Goal: Check status: Check status

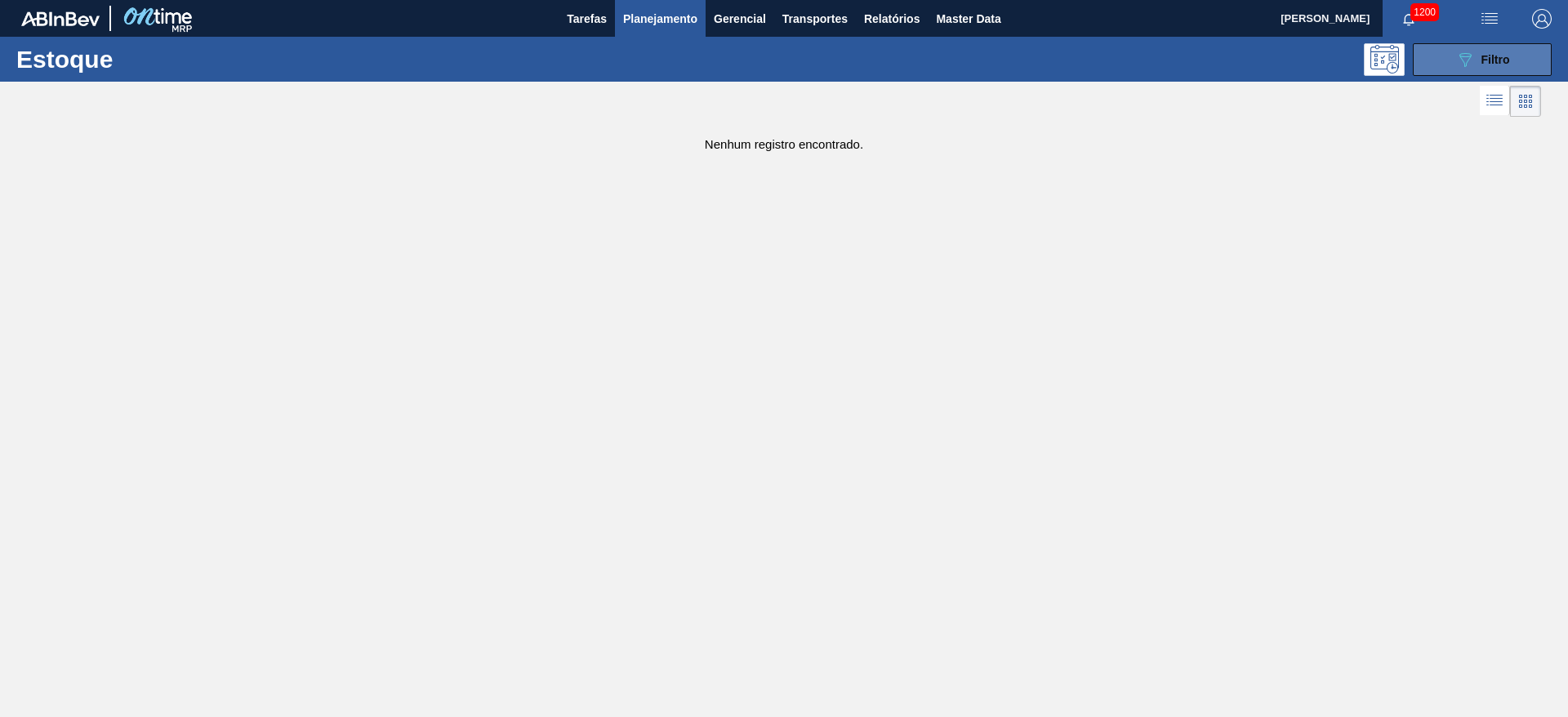
click at [1495, 62] on span "Filtro" at bounding box center [1496, 60] width 28 height 13
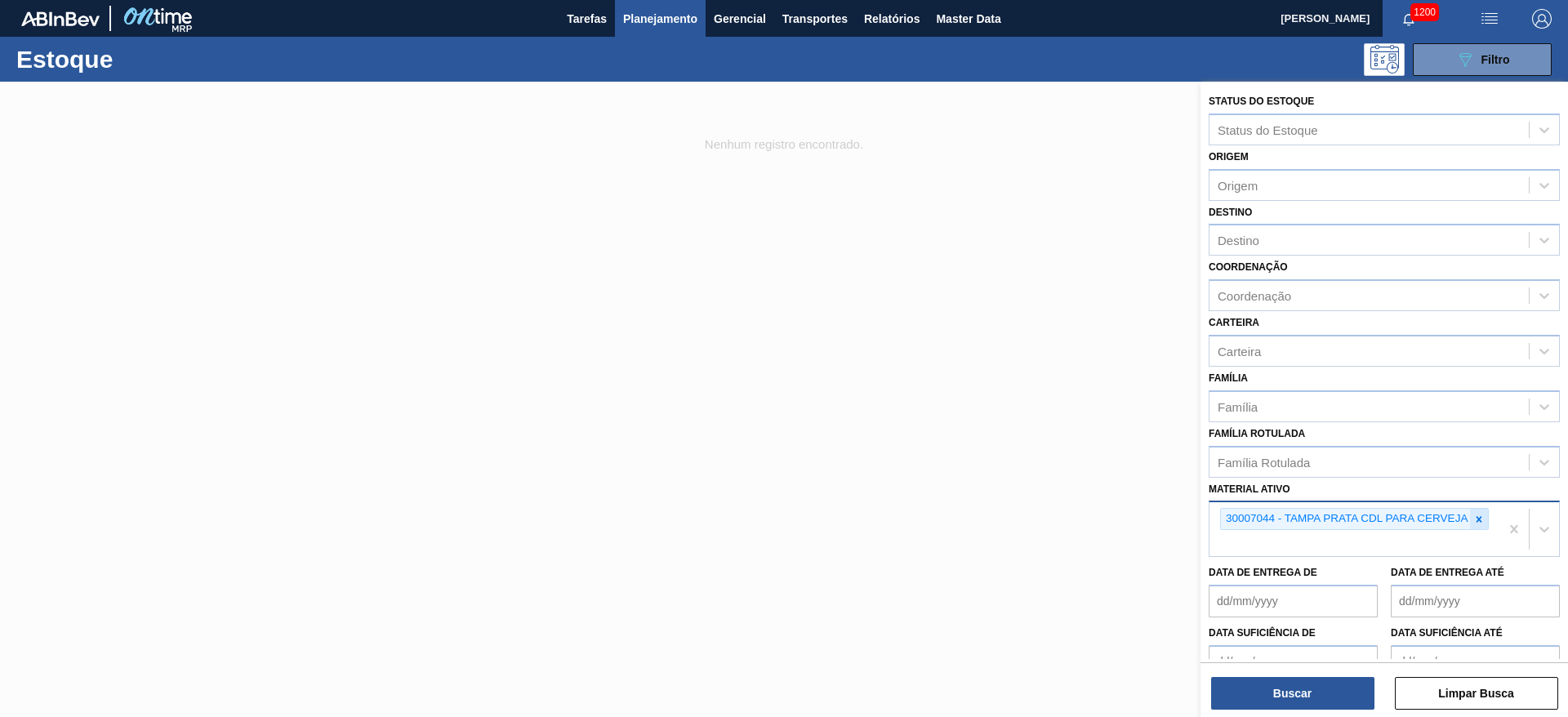
click at [1483, 517] on icon at bounding box center [1479, 520] width 11 height 11
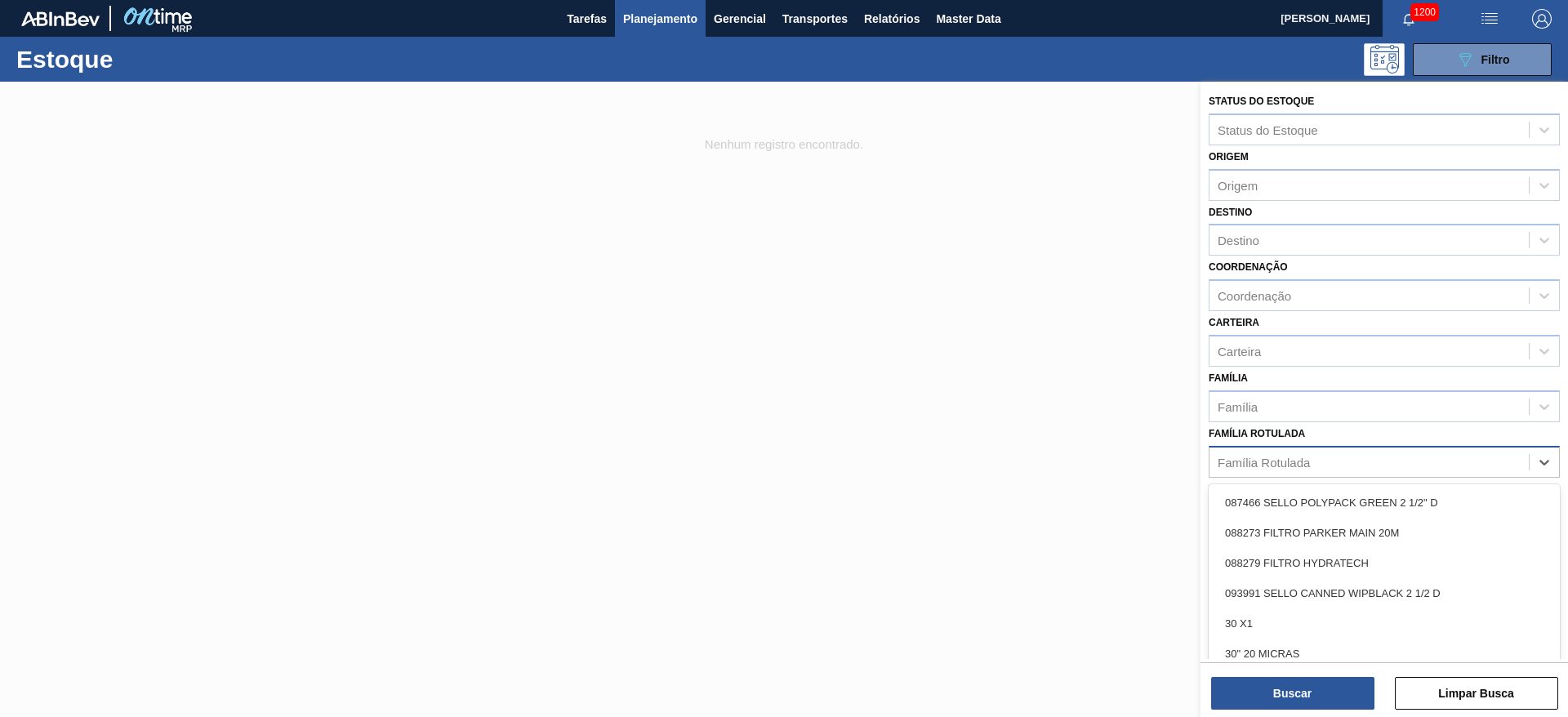
click at [1263, 452] on div "Família Rotulada" at bounding box center [1369, 461] width 320 height 24
type Rotulada "780x60"
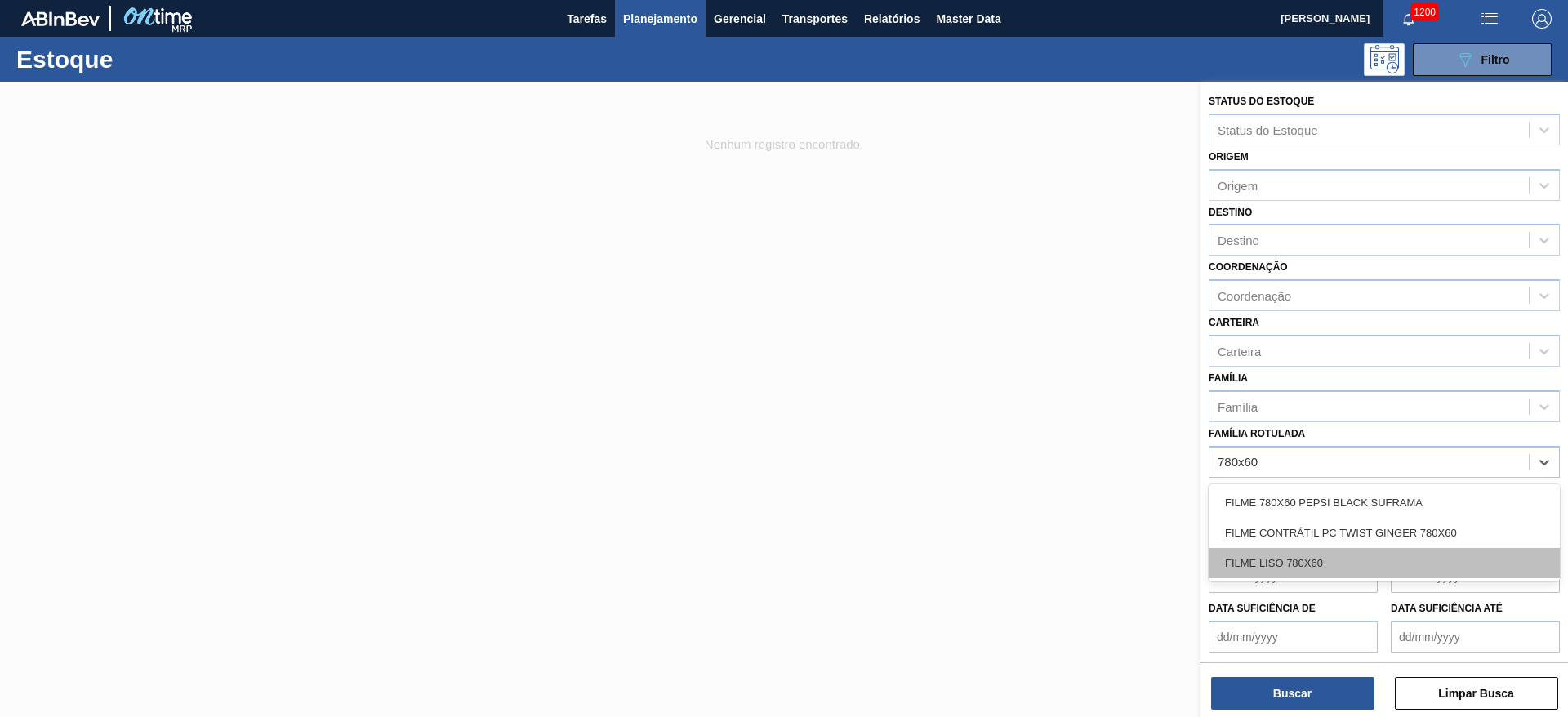
click at [1260, 561] on div "FILME LISO 780X60" at bounding box center [1384, 563] width 351 height 30
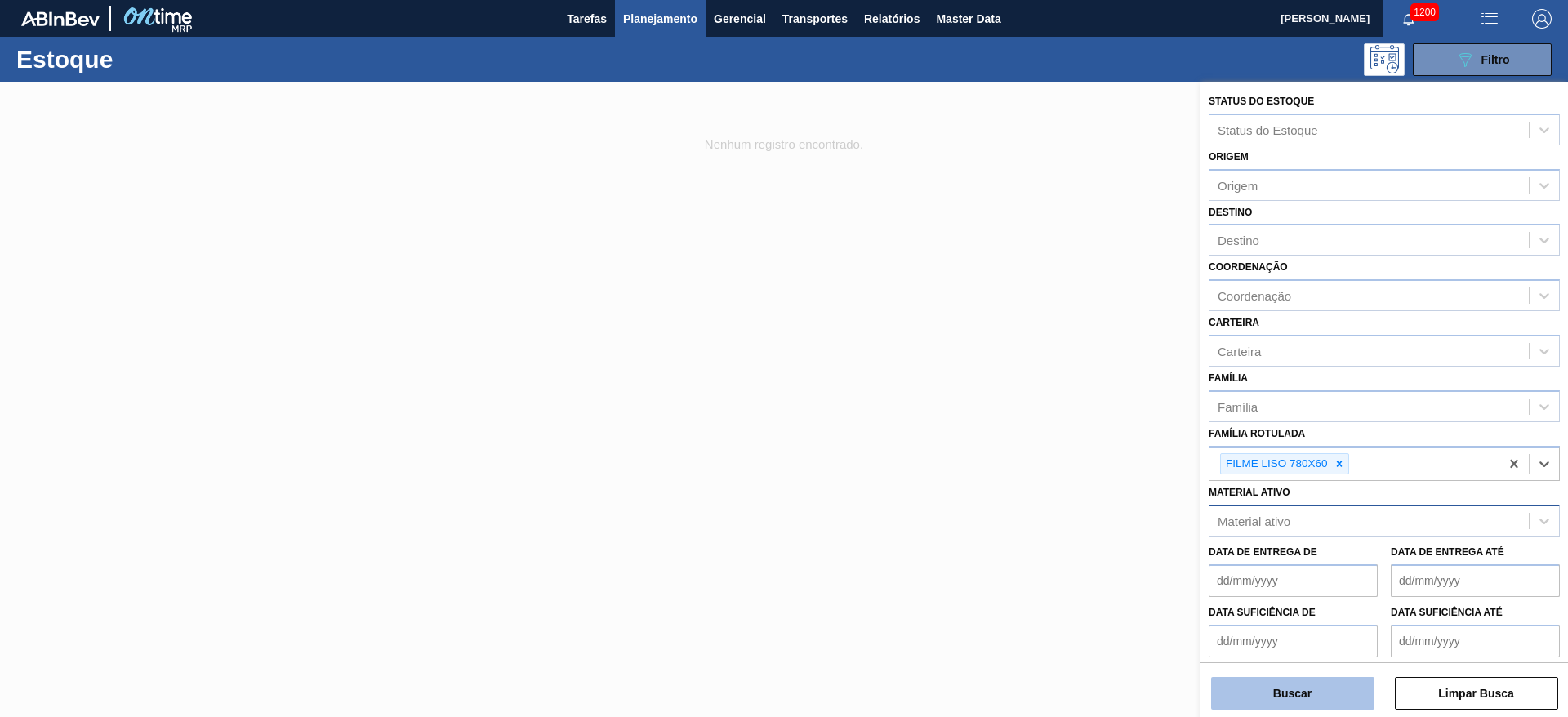
click at [1253, 690] on button "Buscar" at bounding box center [1293, 693] width 163 height 32
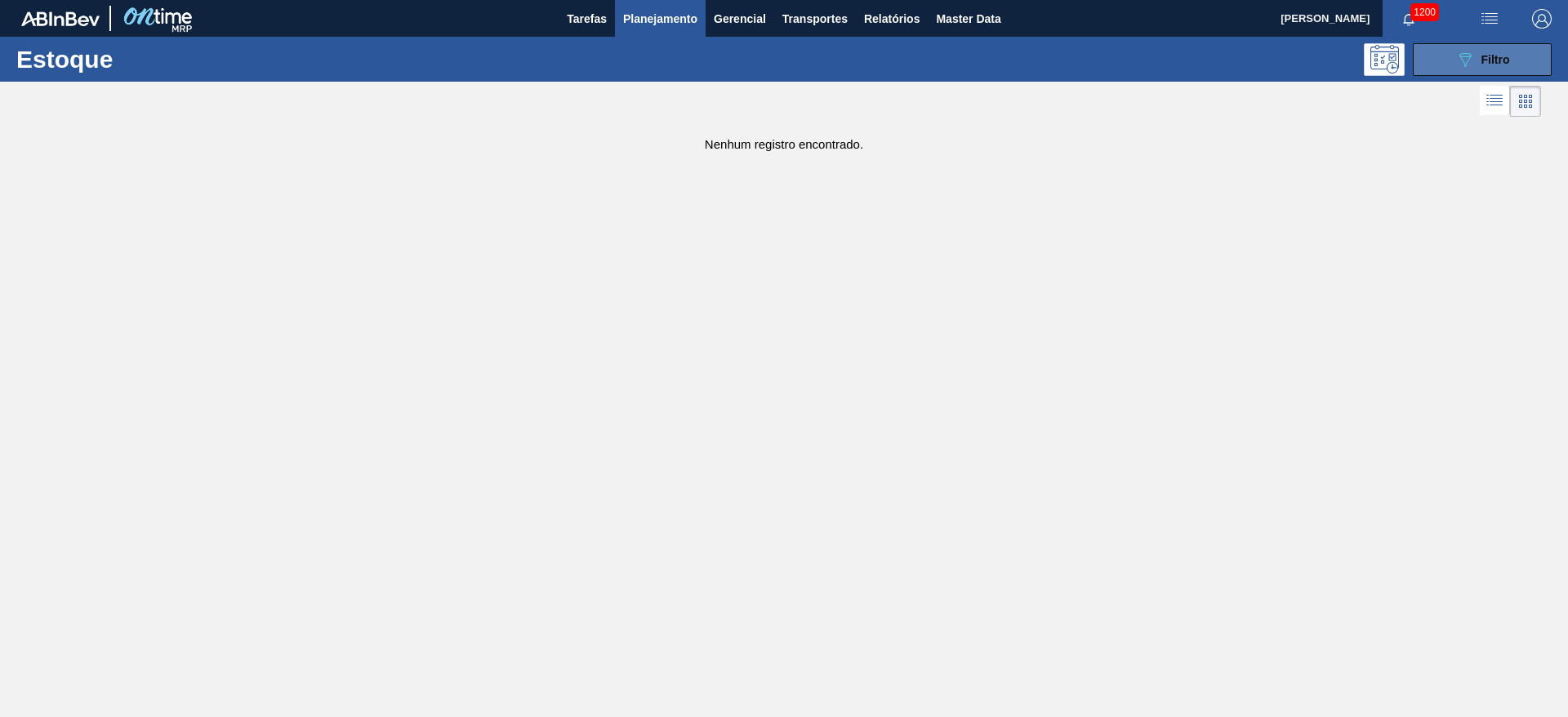
click at [1444, 61] on button "089F7B8B-B2A5-4AFE-B5C0-19BA573D28AC Filtro" at bounding box center [1482, 60] width 138 height 32
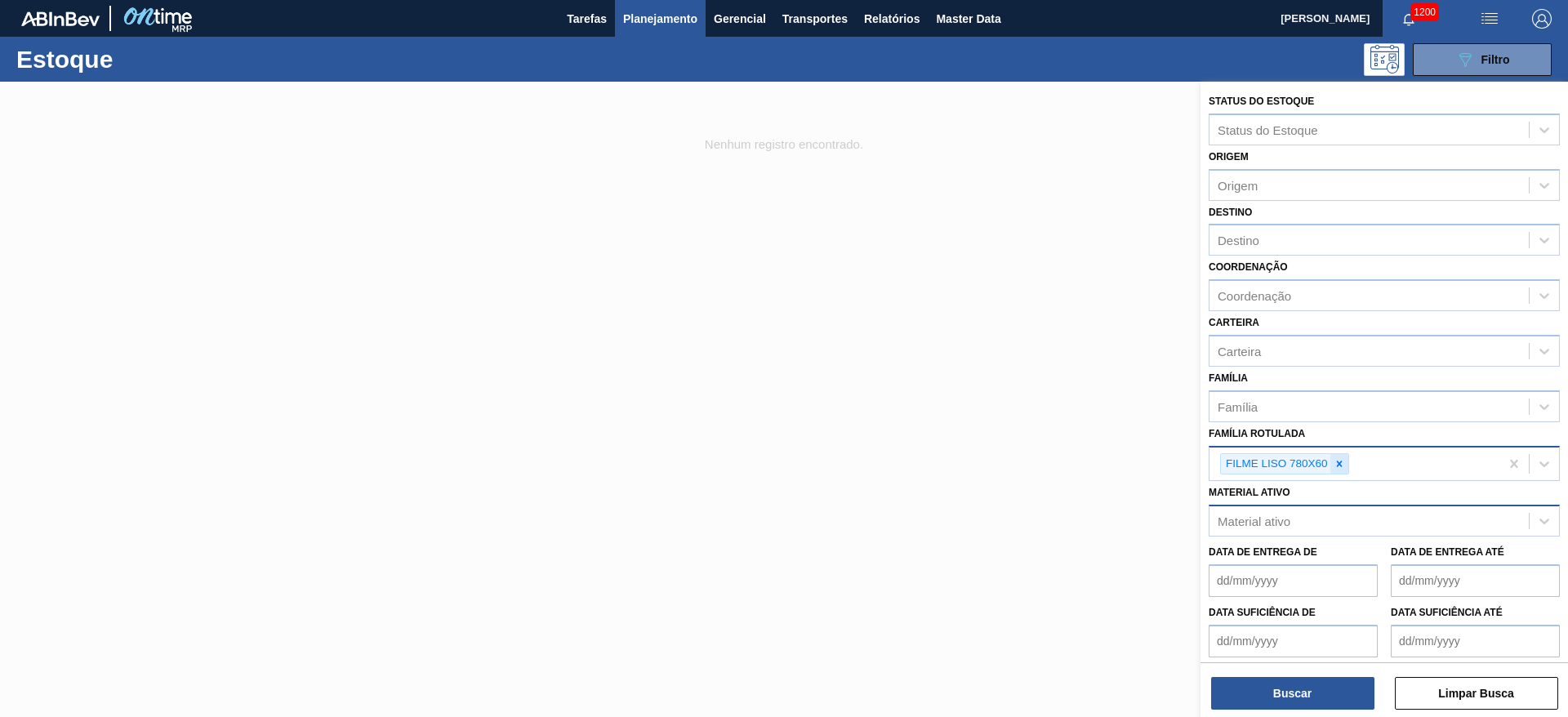
click at [1348, 462] on div at bounding box center [1338, 465] width 18 height 21
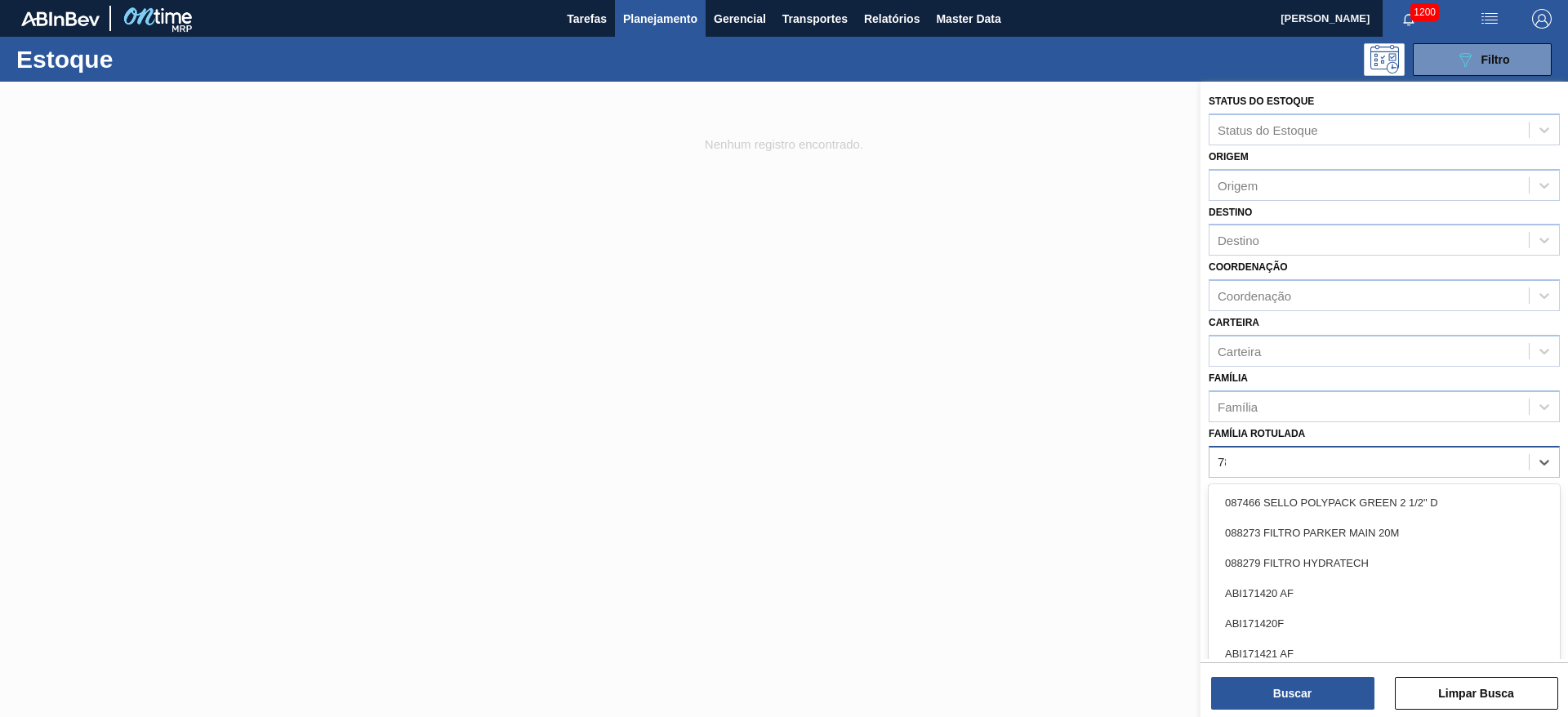
type Rotulada "780"
click at [1277, 559] on div "FILME LISO 780MM" at bounding box center [1384, 563] width 351 height 30
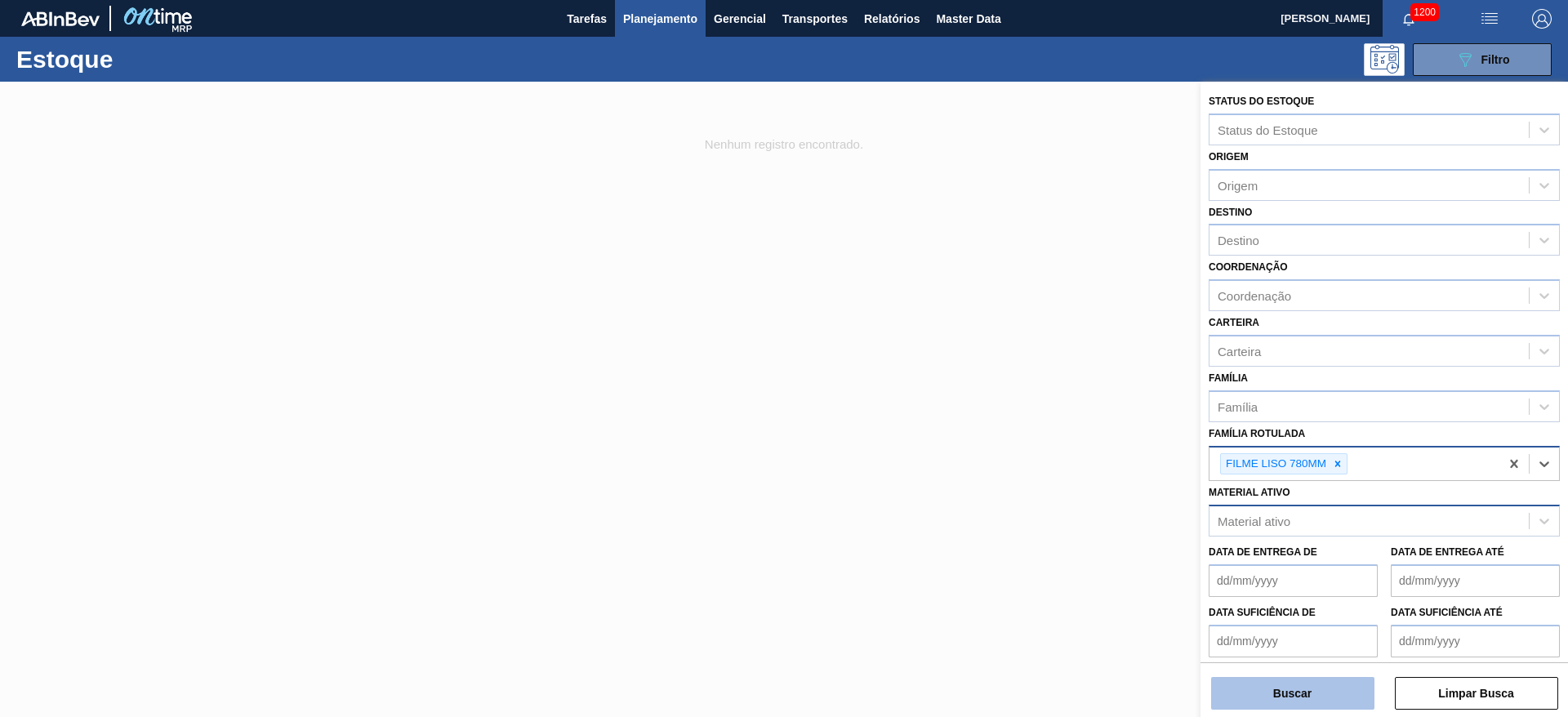
click at [1271, 685] on button "Buscar" at bounding box center [1293, 693] width 163 height 32
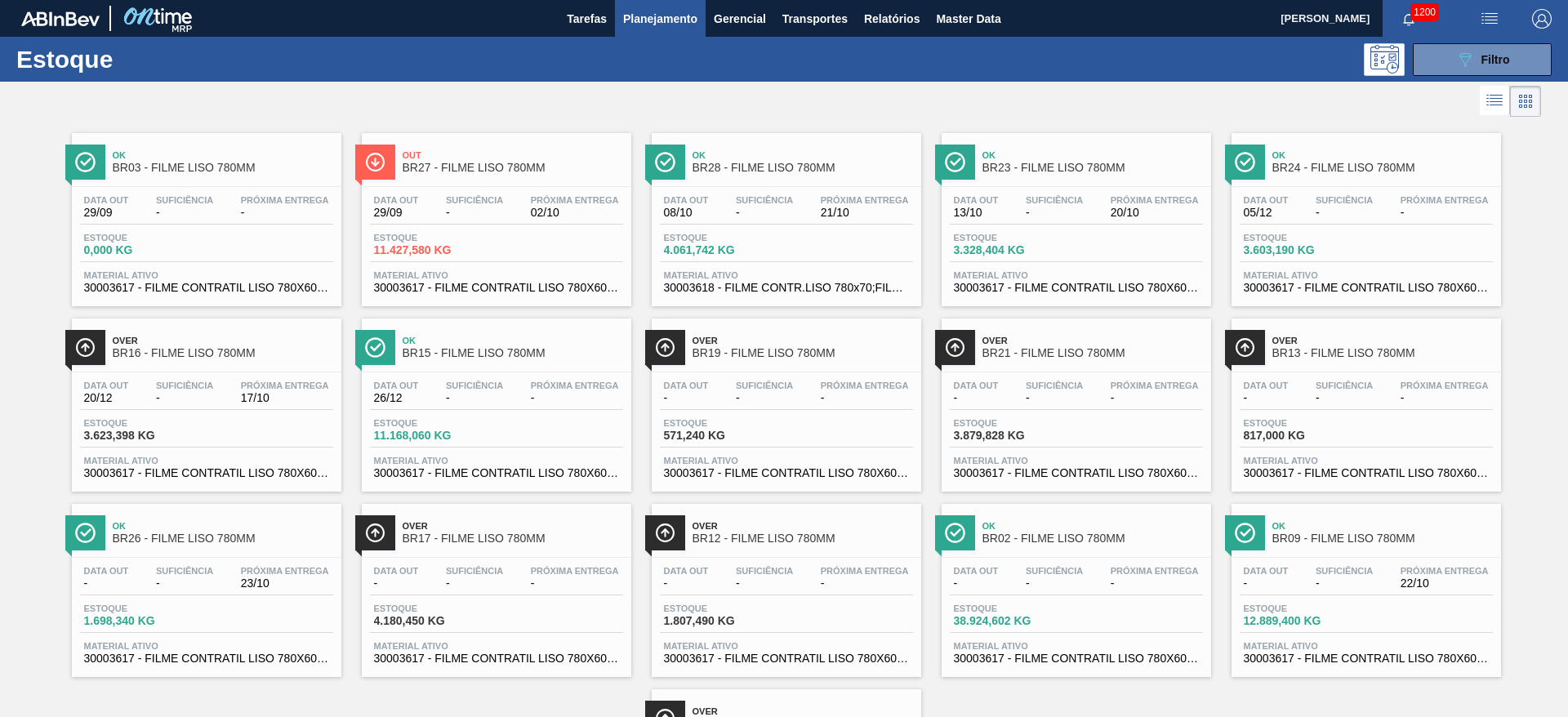
click at [1131, 401] on span "-" at bounding box center [1154, 397] width 88 height 12
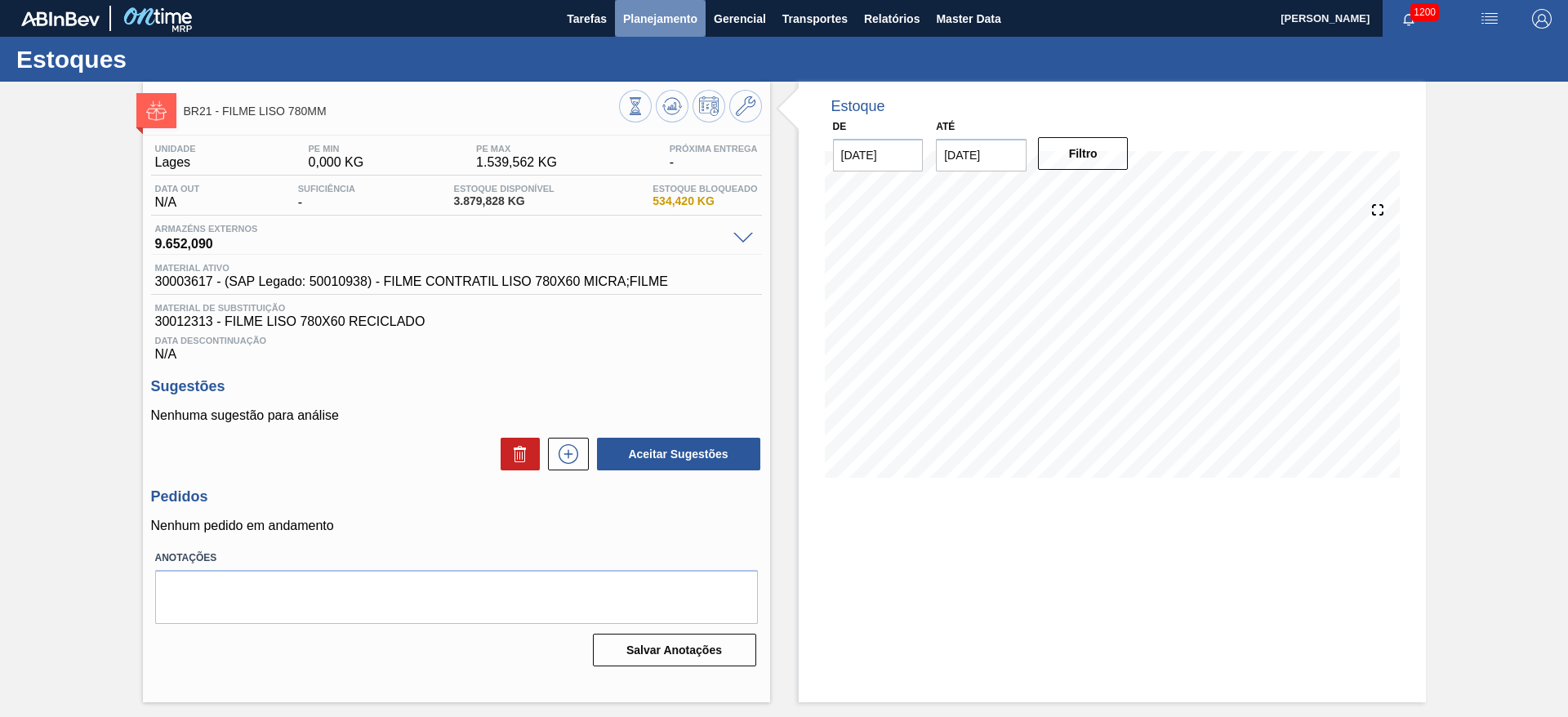
click at [677, 12] on span "Planejamento" at bounding box center [660, 18] width 74 height 20
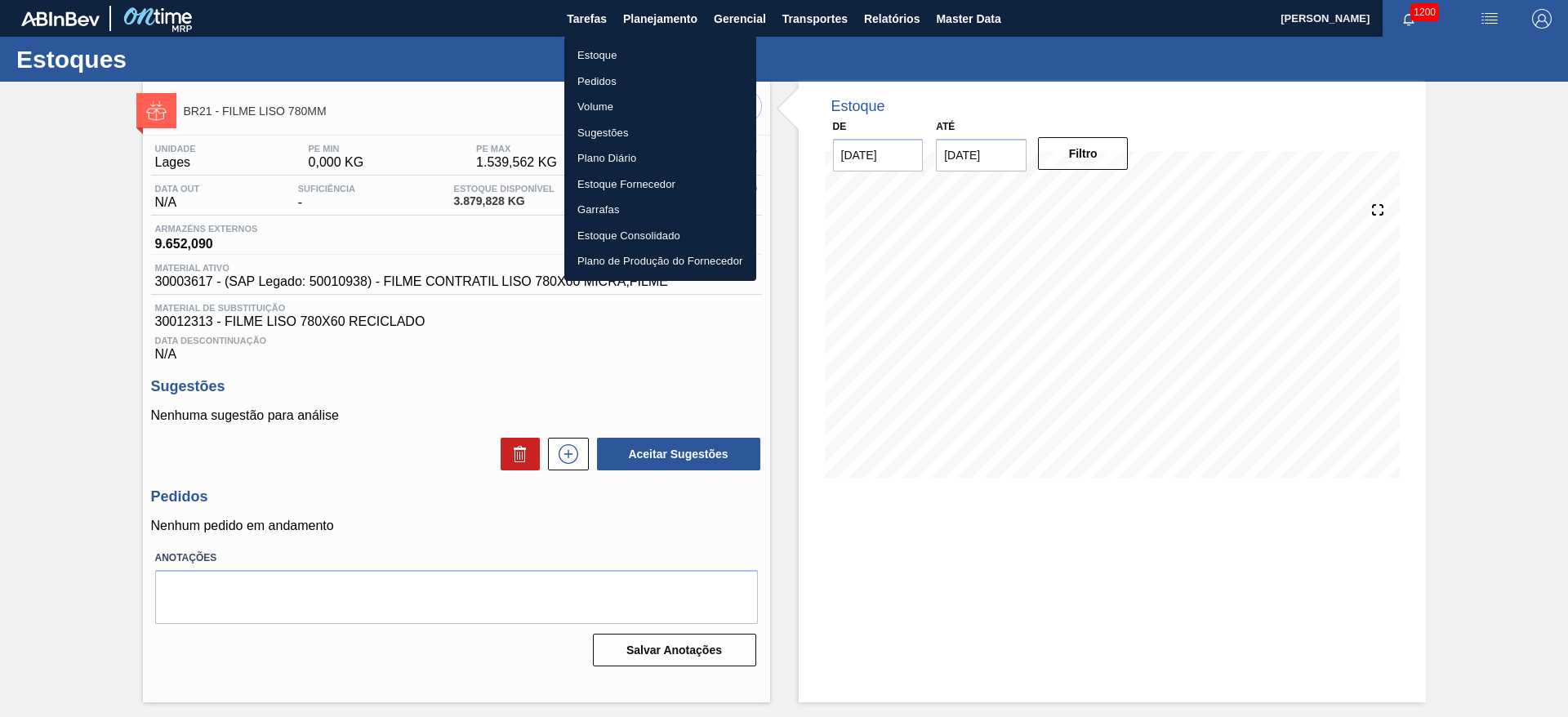
click at [594, 59] on li "Estoque" at bounding box center [660, 56] width 192 height 27
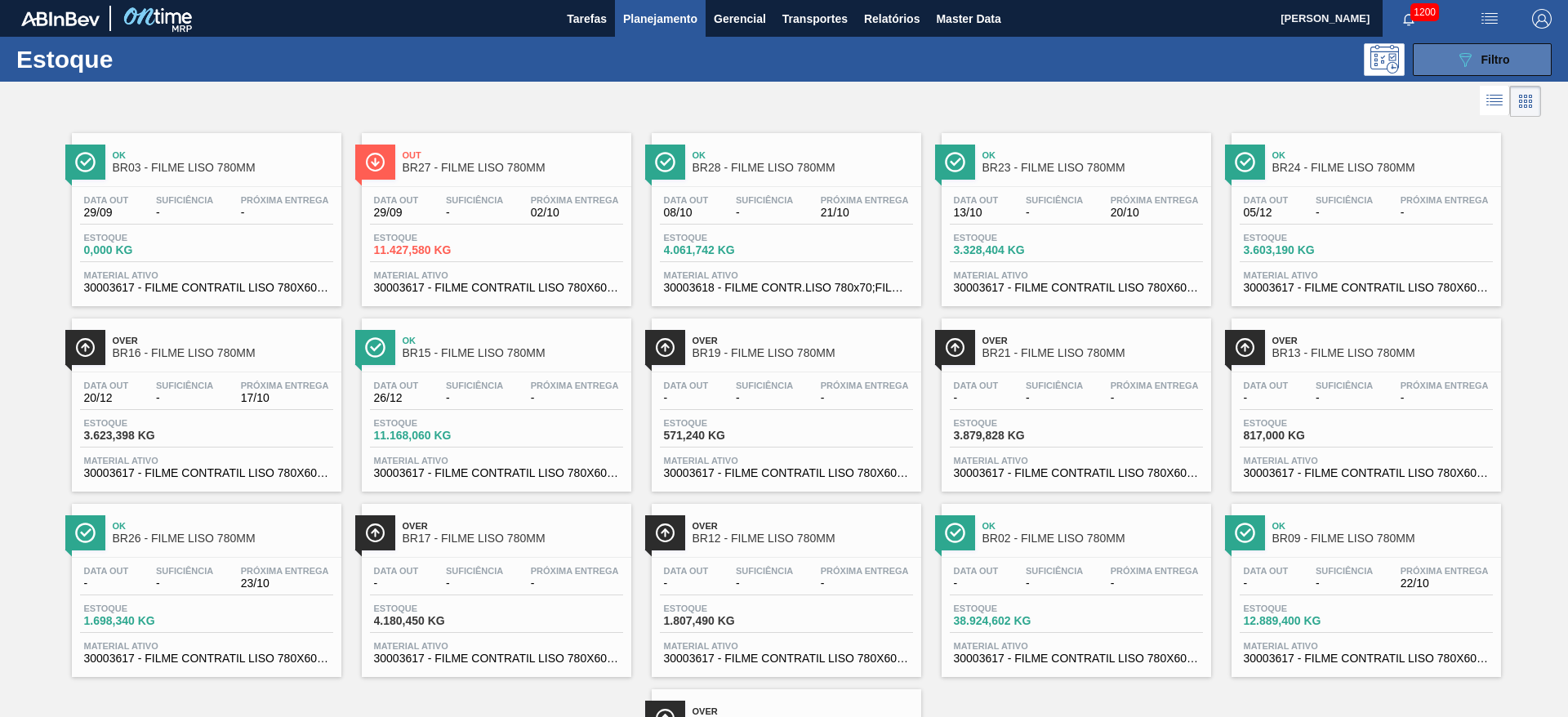
click at [1472, 67] on div "089F7B8B-B2A5-4AFE-B5C0-19BA573D28AC Filtro" at bounding box center [1483, 60] width 55 height 20
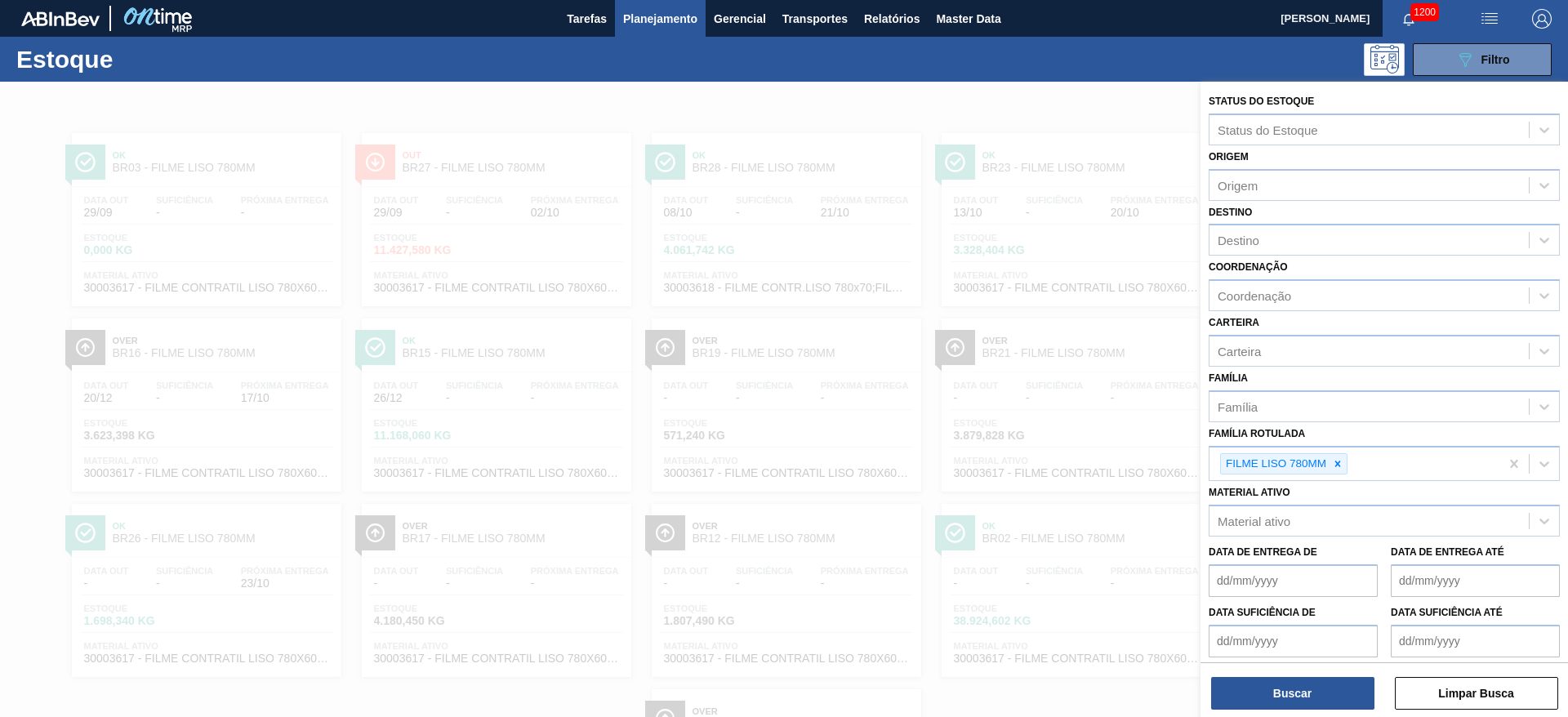
click at [443, 50] on div "089F7B8B-B2A5-4AFE-B5C0-19BA573D28AC Filtro" at bounding box center [911, 60] width 1300 height 32
click at [445, 21] on div "Tarefas Planejamento Gerencial Transportes Relatórios Master Data" at bounding box center [784, 18] width 1568 height 37
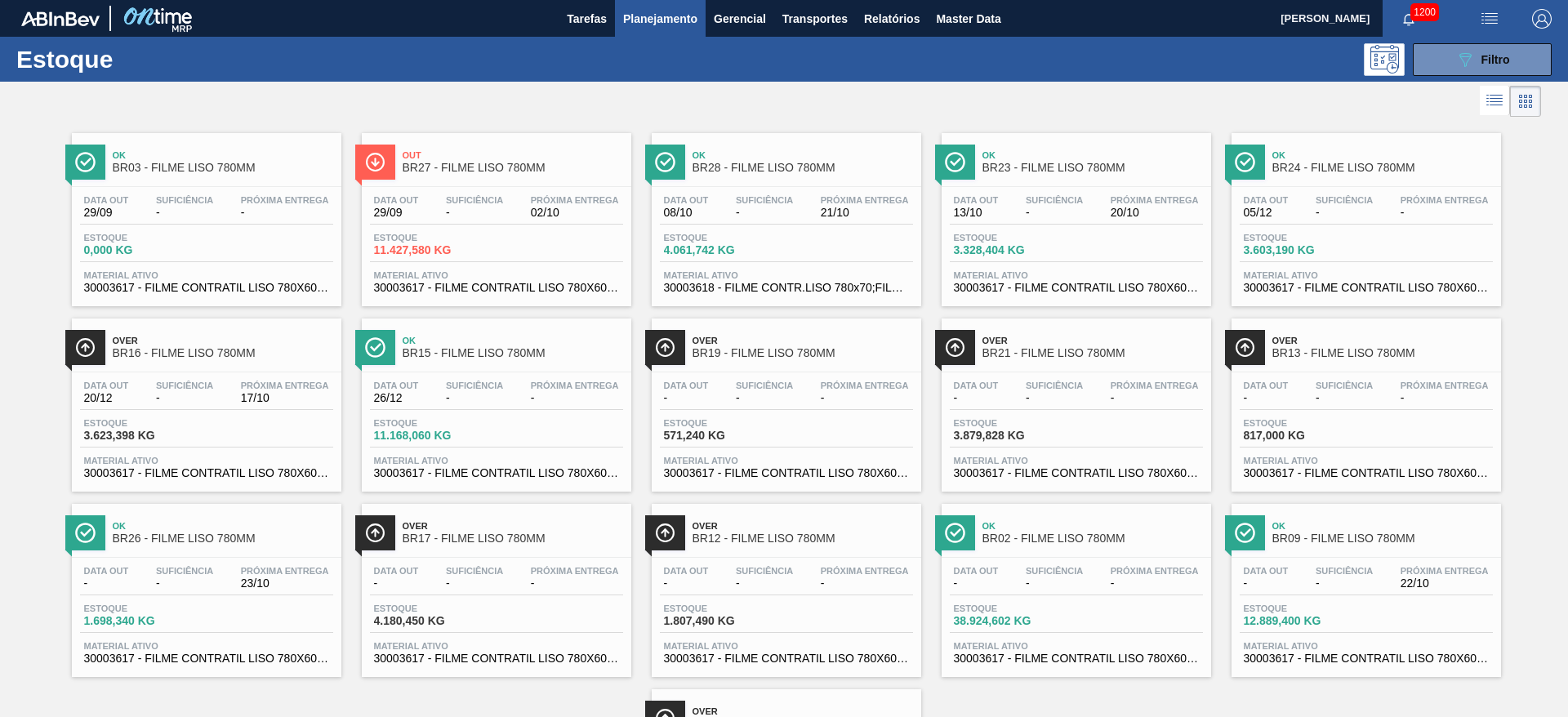
click at [1089, 405] on div "Data out - Suficiência - Próxima Entrega -" at bounding box center [1076, 395] width 253 height 29
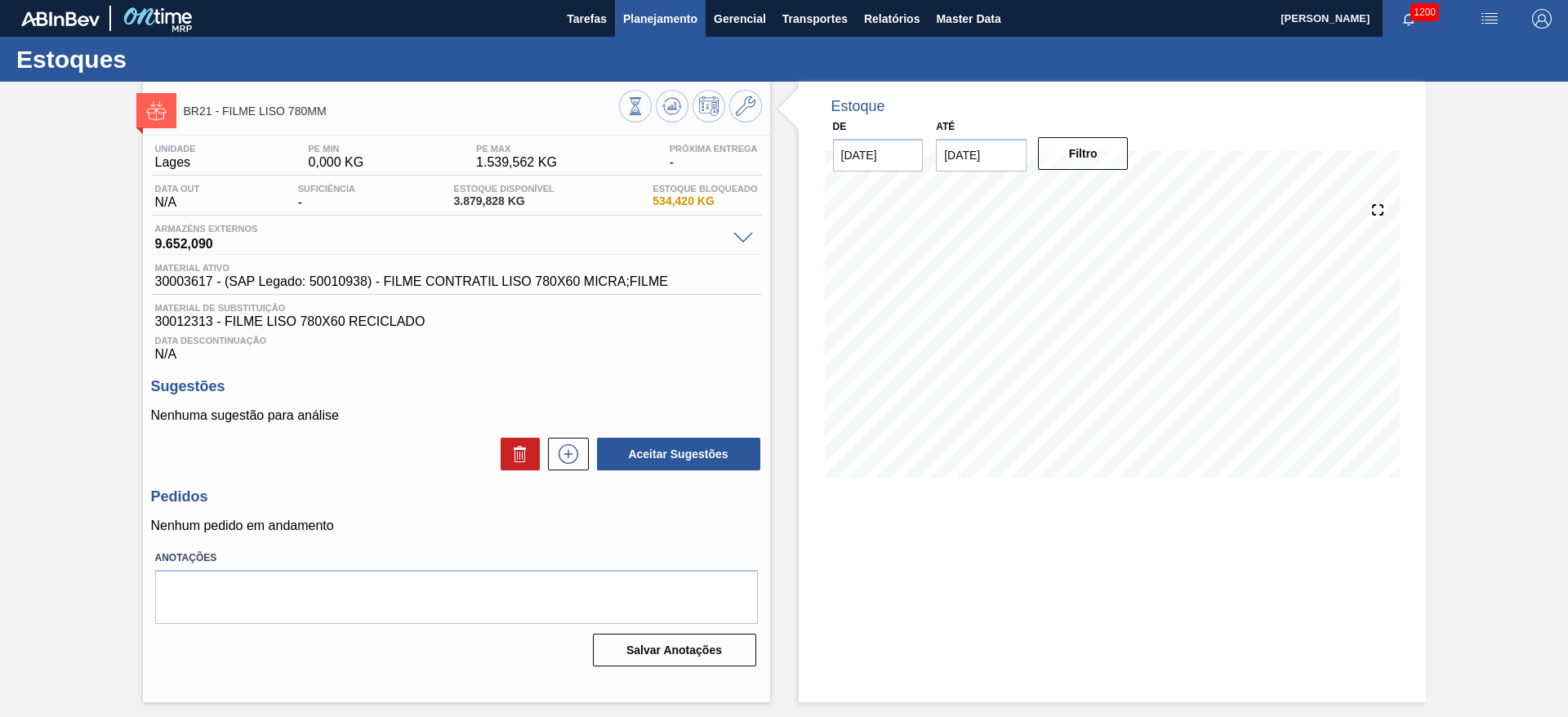
click at [668, 19] on span "Planejamento" at bounding box center [660, 18] width 74 height 20
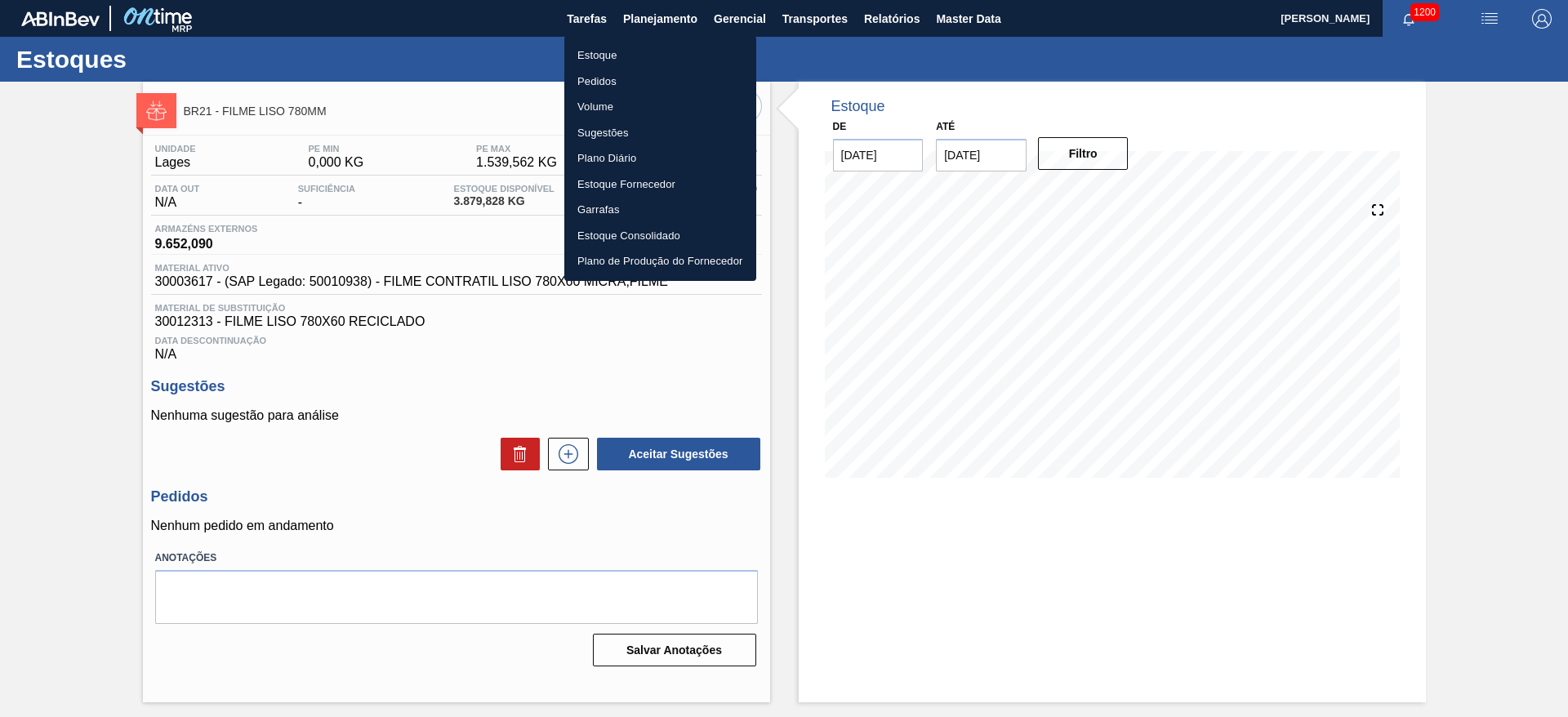
click at [610, 56] on li "Estoque" at bounding box center [660, 56] width 192 height 27
